Goal: Information Seeking & Learning: Learn about a topic

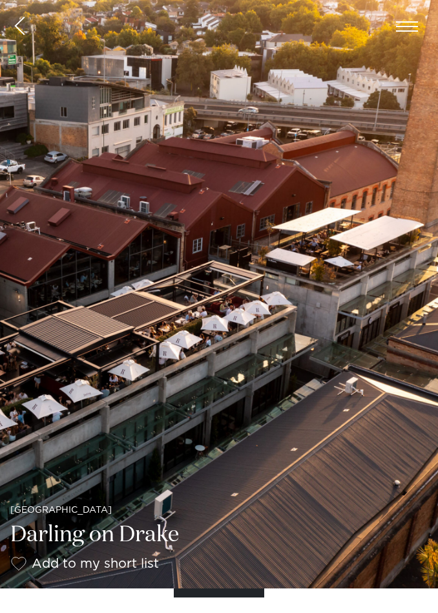
click at [70, 369] on img at bounding box center [219, 294] width 438 height 588
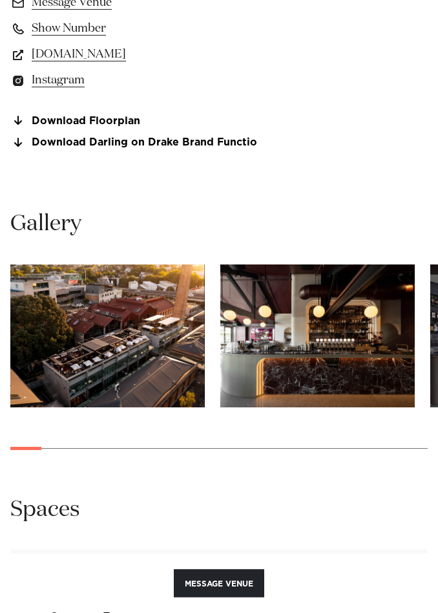
scroll to position [1066, 0]
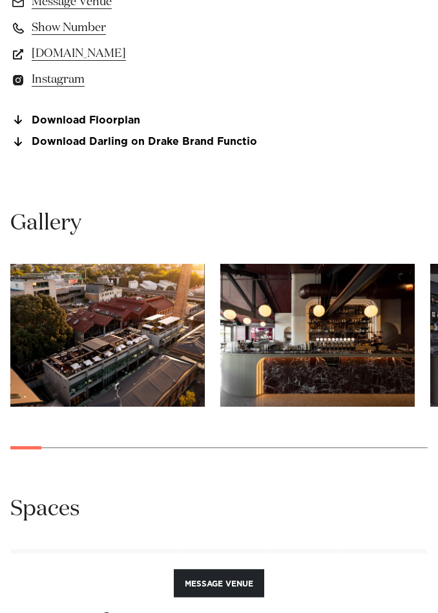
click at [331, 449] on swiper-container at bounding box center [219, 366] width 438 height 205
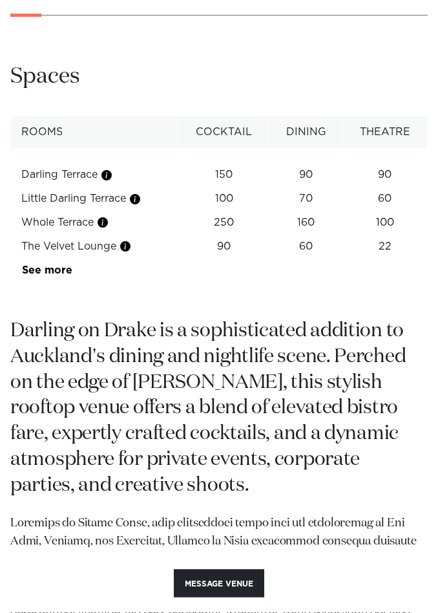
scroll to position [1500, 0]
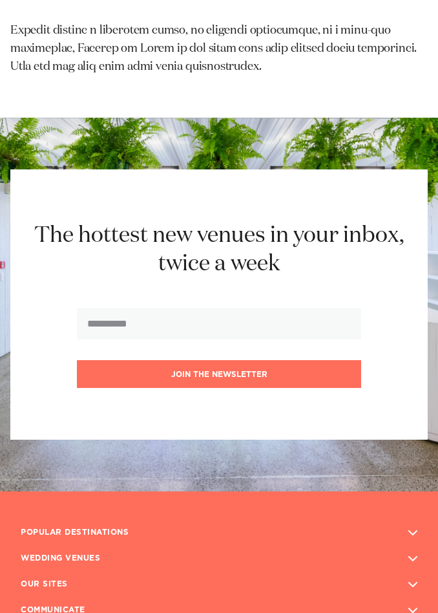
click at [393, 367] on div "The hottest new venues in your inbox, twice a week Join the newsletter" at bounding box center [218, 305] width 417 height 271
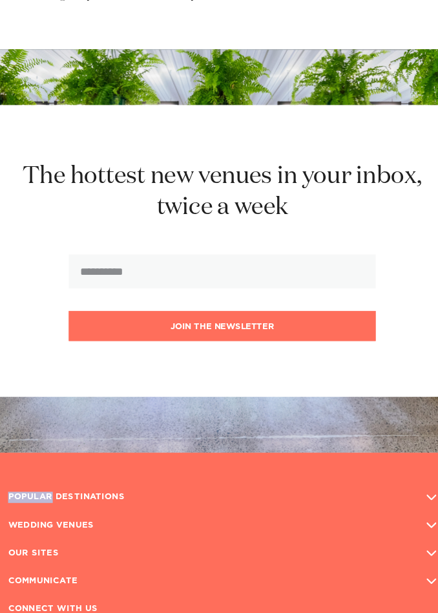
scroll to position [2404, 0]
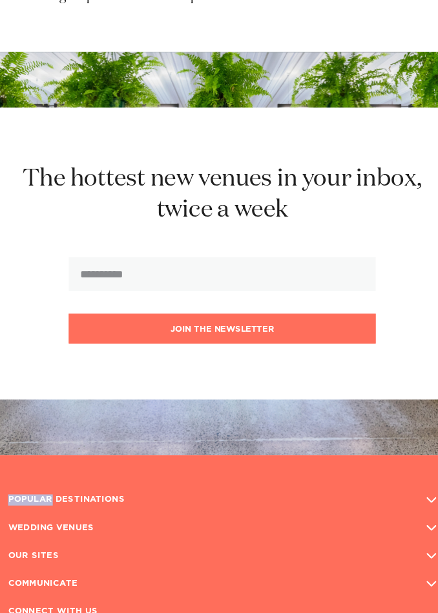
click at [127, 556] on h3 "CONNECT WITH US" at bounding box center [219, 566] width 397 height 21
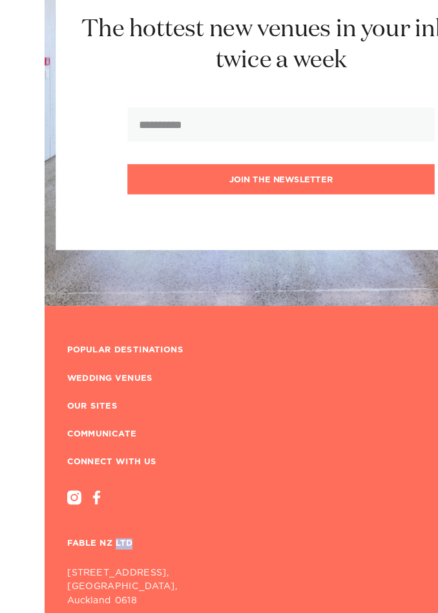
scroll to position [2517, 0]
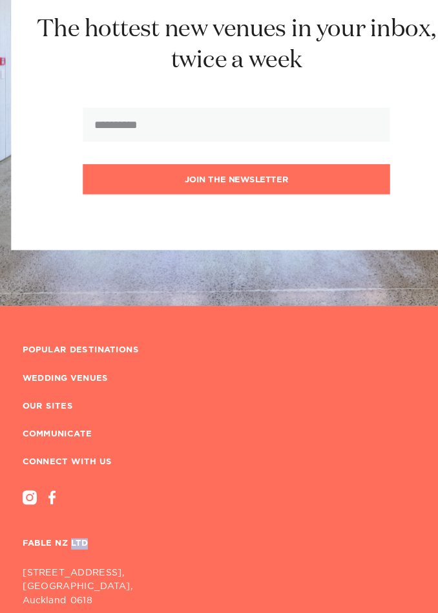
click at [176, 538] on div "POPULAR DESTINATIONS [GEOGRAPHIC_DATA] Venues for Hire Wellington Venues for Hi…" at bounding box center [218, 486] width 417 height 295
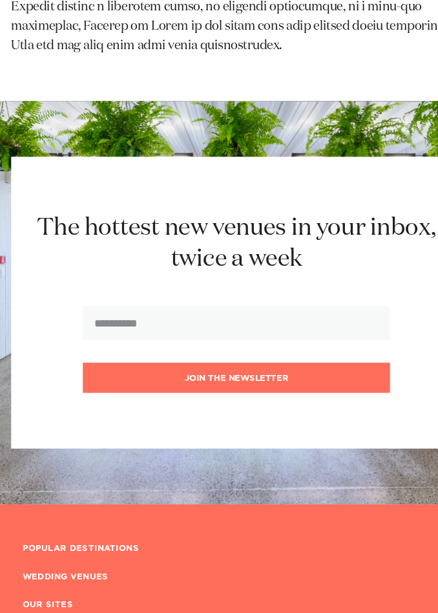
scroll to position [2349, 0]
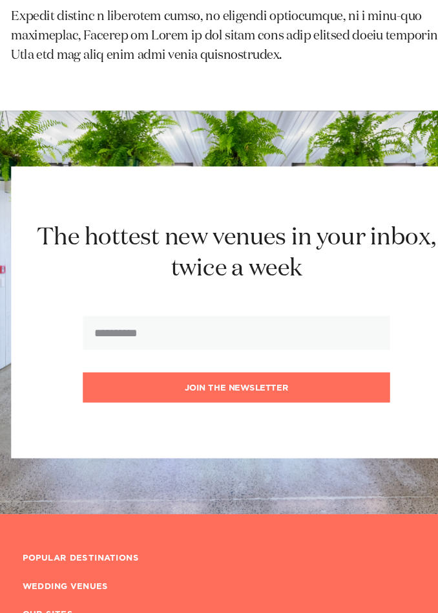
click at [244, 205] on h2 "The hottest new venues in your inbox, twice a week" at bounding box center [219, 234] width 397 height 58
click at [233, 205] on h2 "The hottest new venues in your inbox, twice a week" at bounding box center [219, 234] width 397 height 58
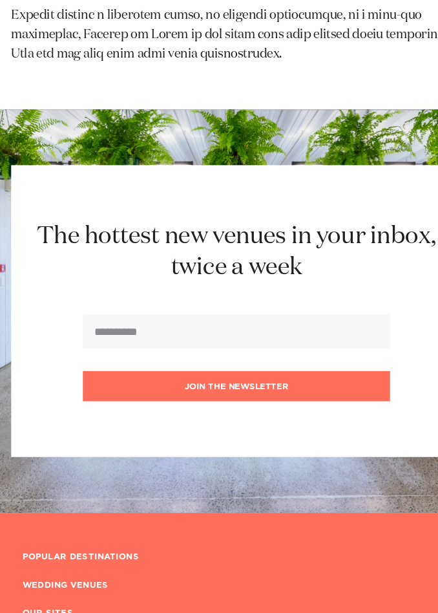
click at [88, 292] on form "Join the newsletter" at bounding box center [219, 332] width 284 height 80
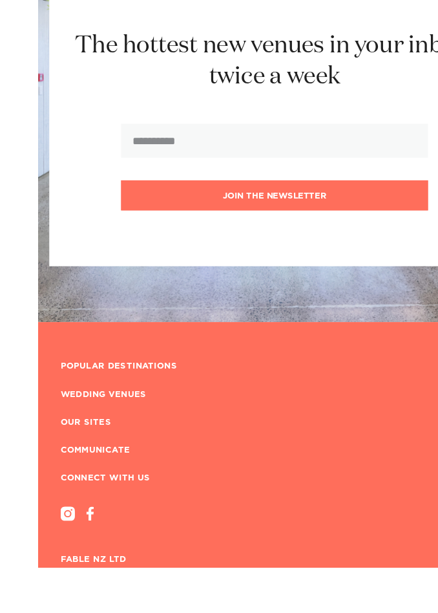
scroll to position [2517, 0]
